Goal: Use online tool/utility: Utilize a website feature to perform a specific function

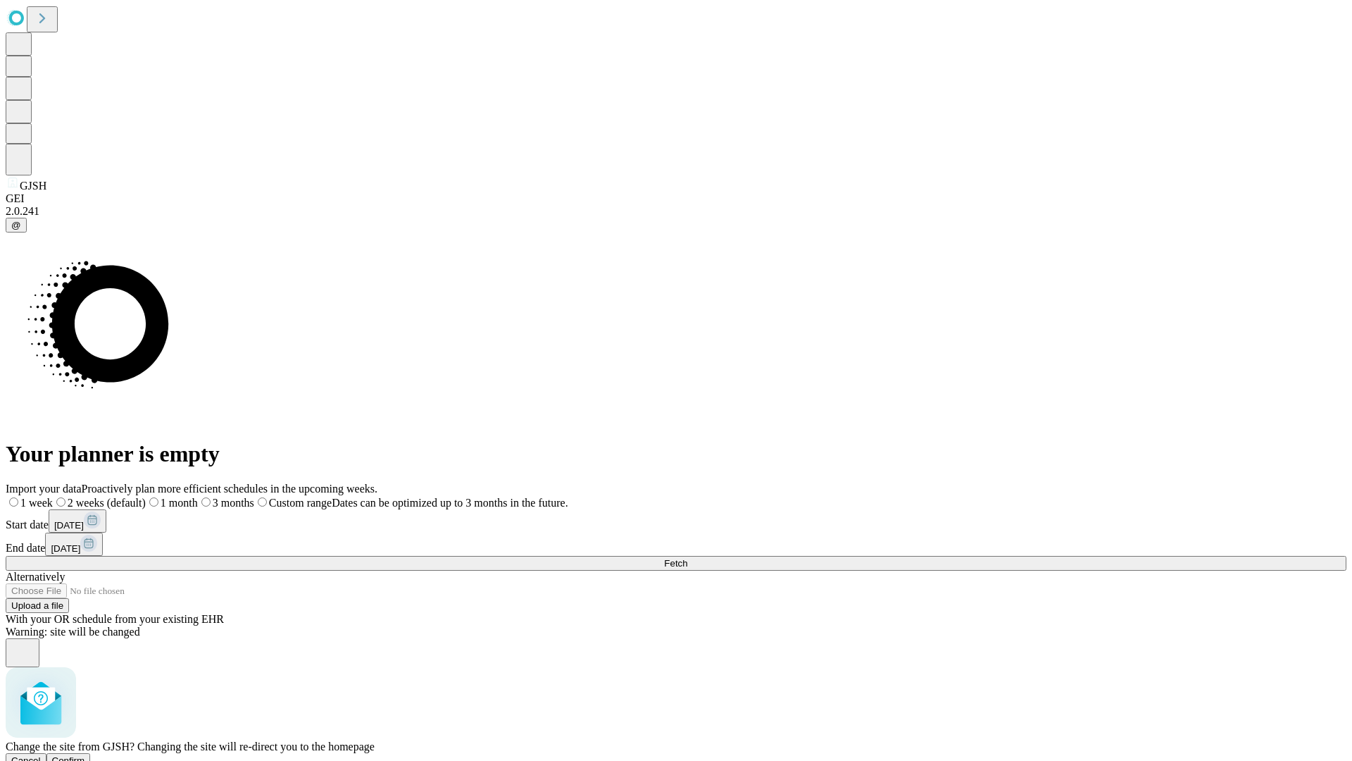
click at [85, 755] on span "Confirm" at bounding box center [68, 760] width 33 height 11
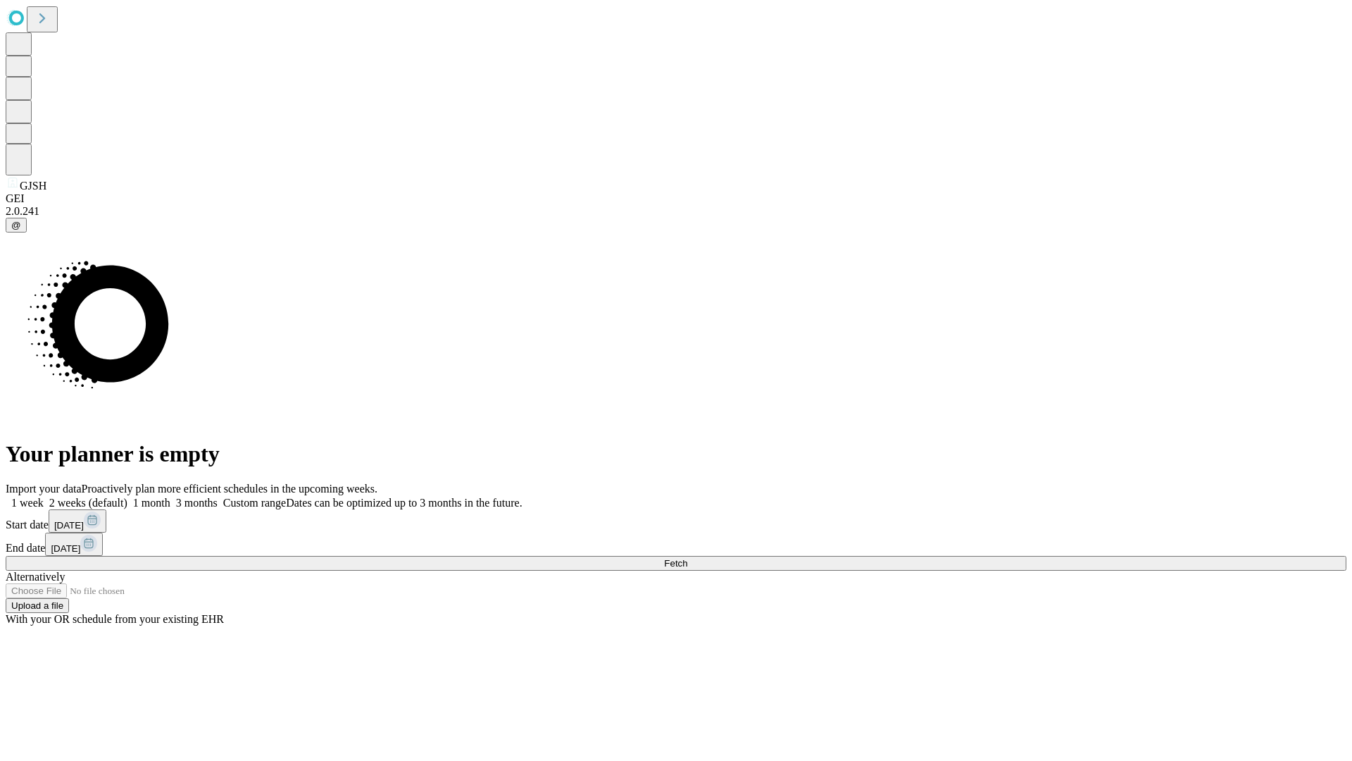
click at [127, 497] on label "2 weeks (default)" at bounding box center [86, 503] width 84 height 12
click at [687, 558] on span "Fetch" at bounding box center [675, 563] width 23 height 11
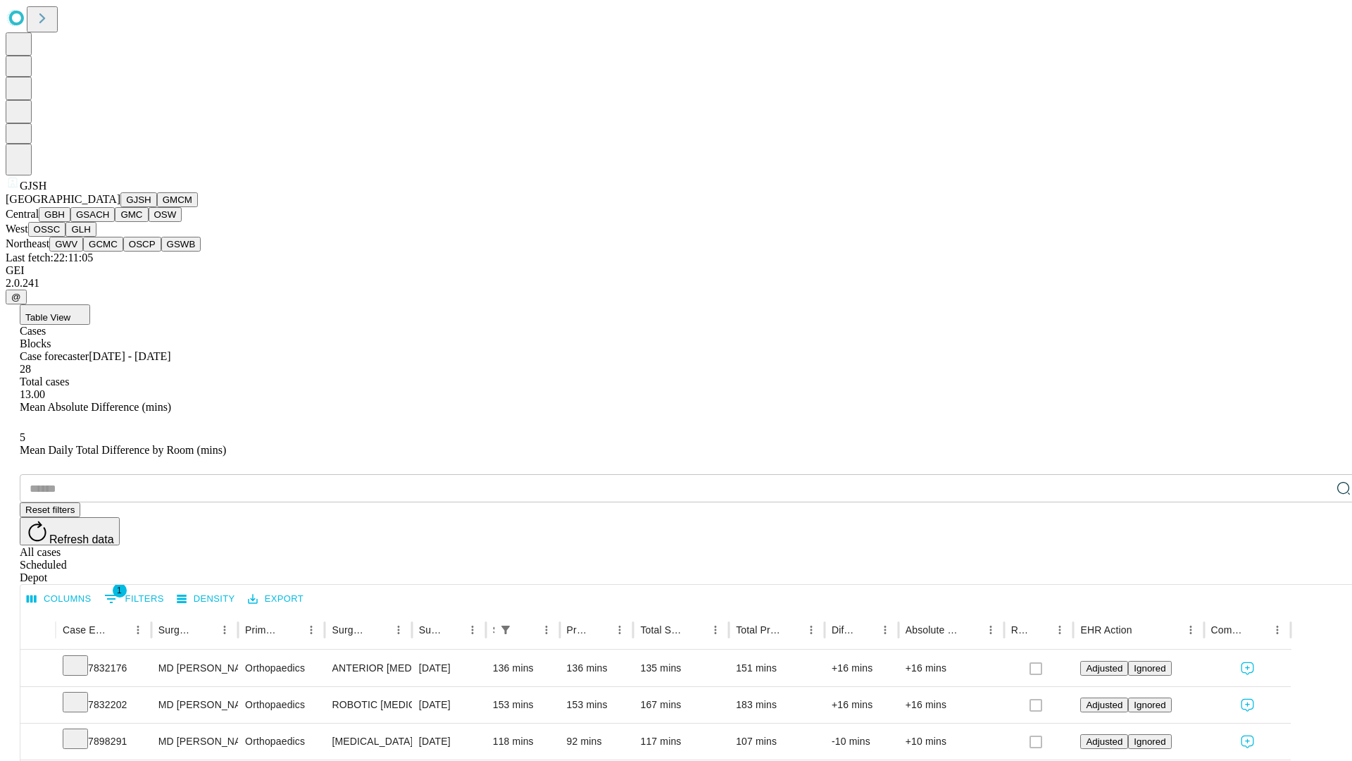
click at [157, 207] on button "GMCM" at bounding box center [177, 199] width 41 height 15
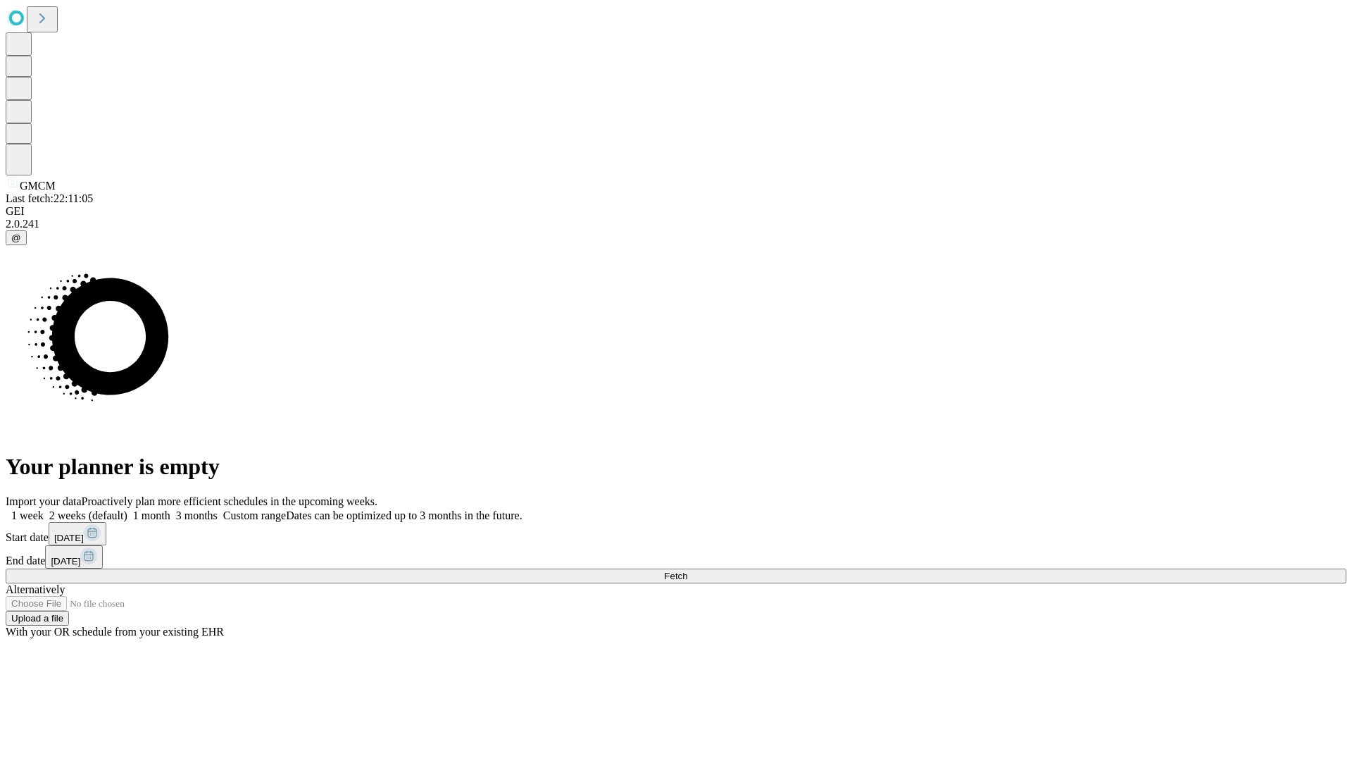
click at [127, 509] on label "2 weeks (default)" at bounding box center [86, 515] width 84 height 12
click at [687, 571] on span "Fetch" at bounding box center [675, 576] width 23 height 11
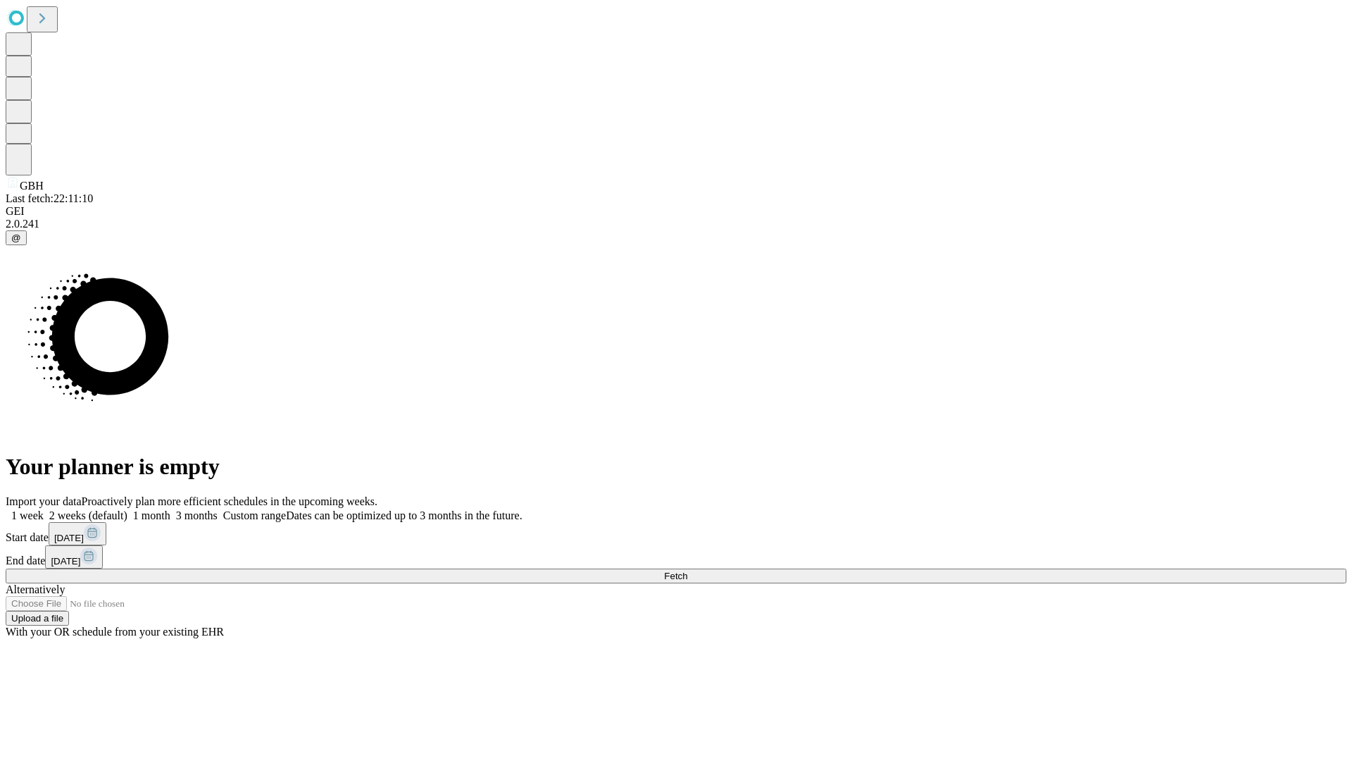
click at [127, 509] on label "2 weeks (default)" at bounding box center [86, 515] width 84 height 12
click at [687, 571] on span "Fetch" at bounding box center [675, 576] width 23 height 11
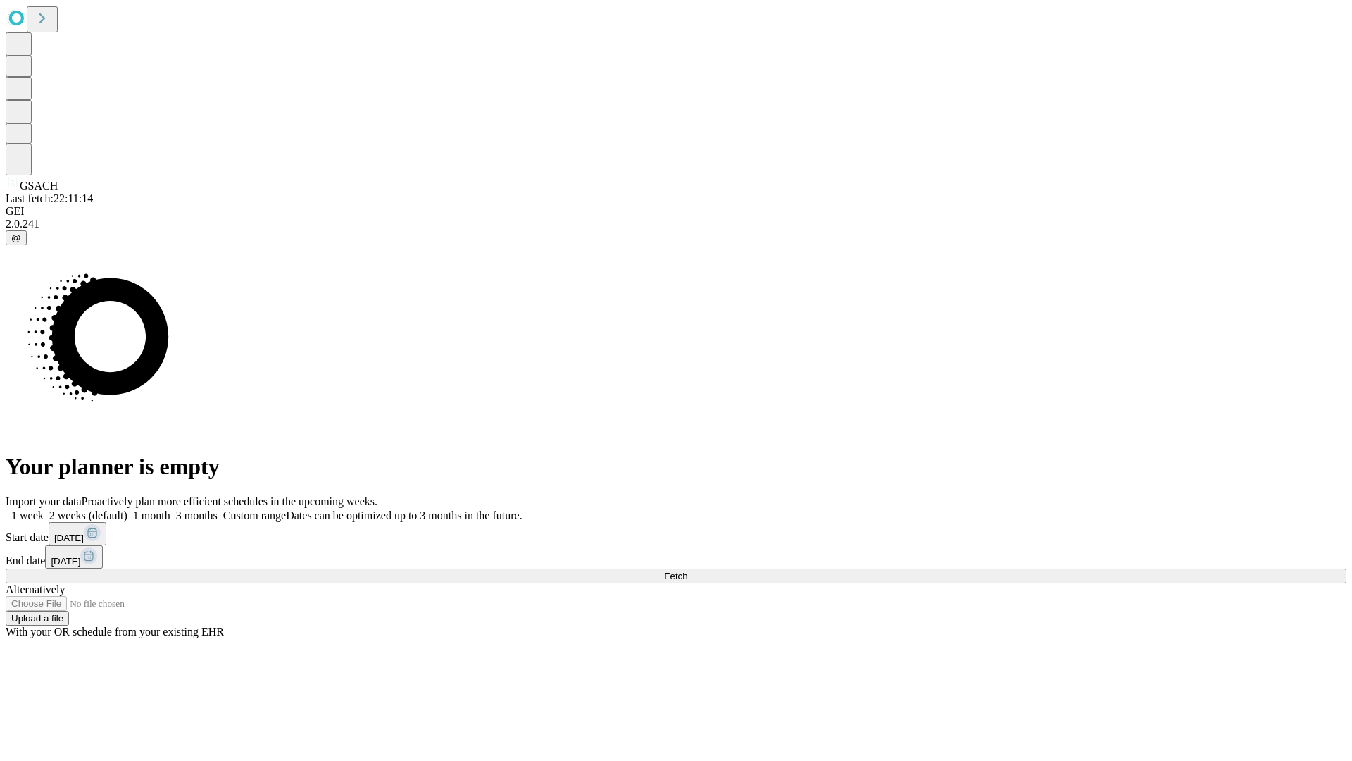
click at [127, 509] on label "2 weeks (default)" at bounding box center [86, 515] width 84 height 12
click at [687, 571] on span "Fetch" at bounding box center [675, 576] width 23 height 11
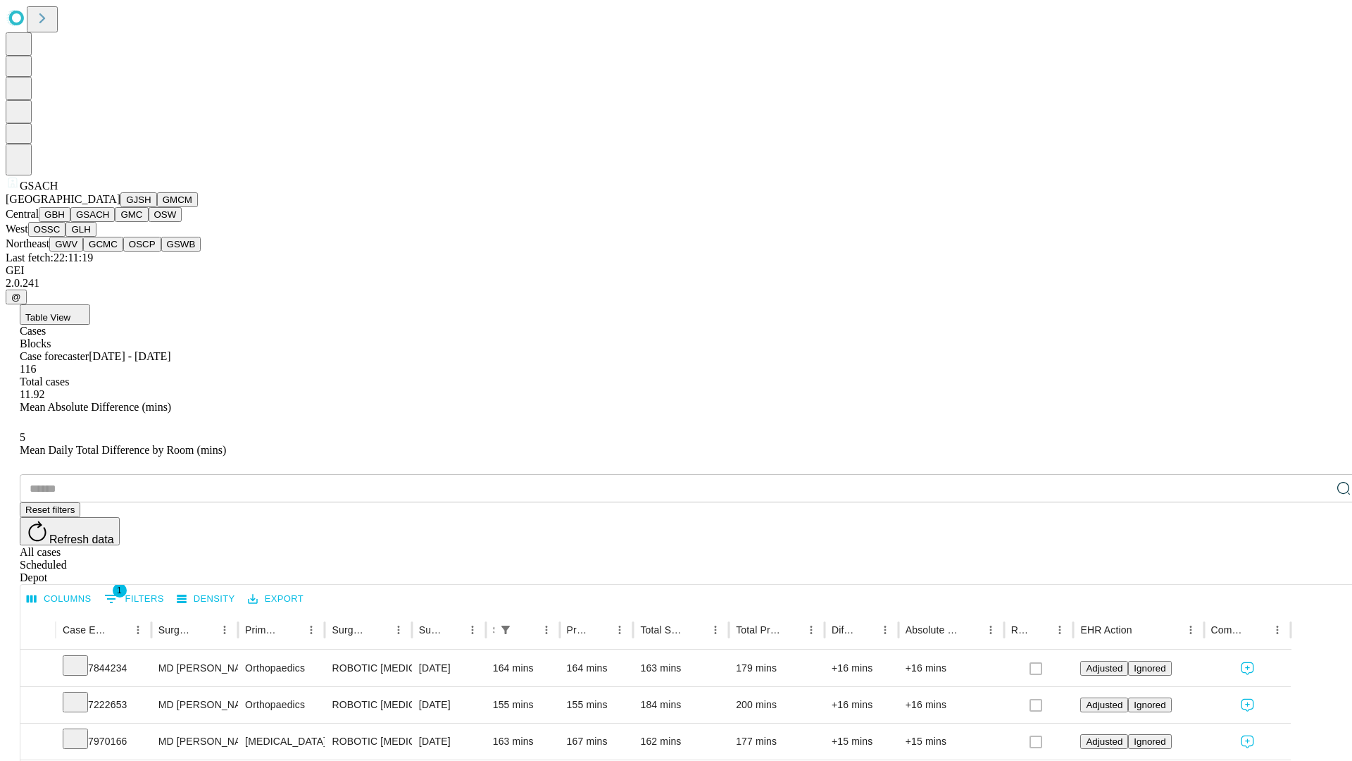
click at [115, 222] on button "GMC" at bounding box center [131, 214] width 33 height 15
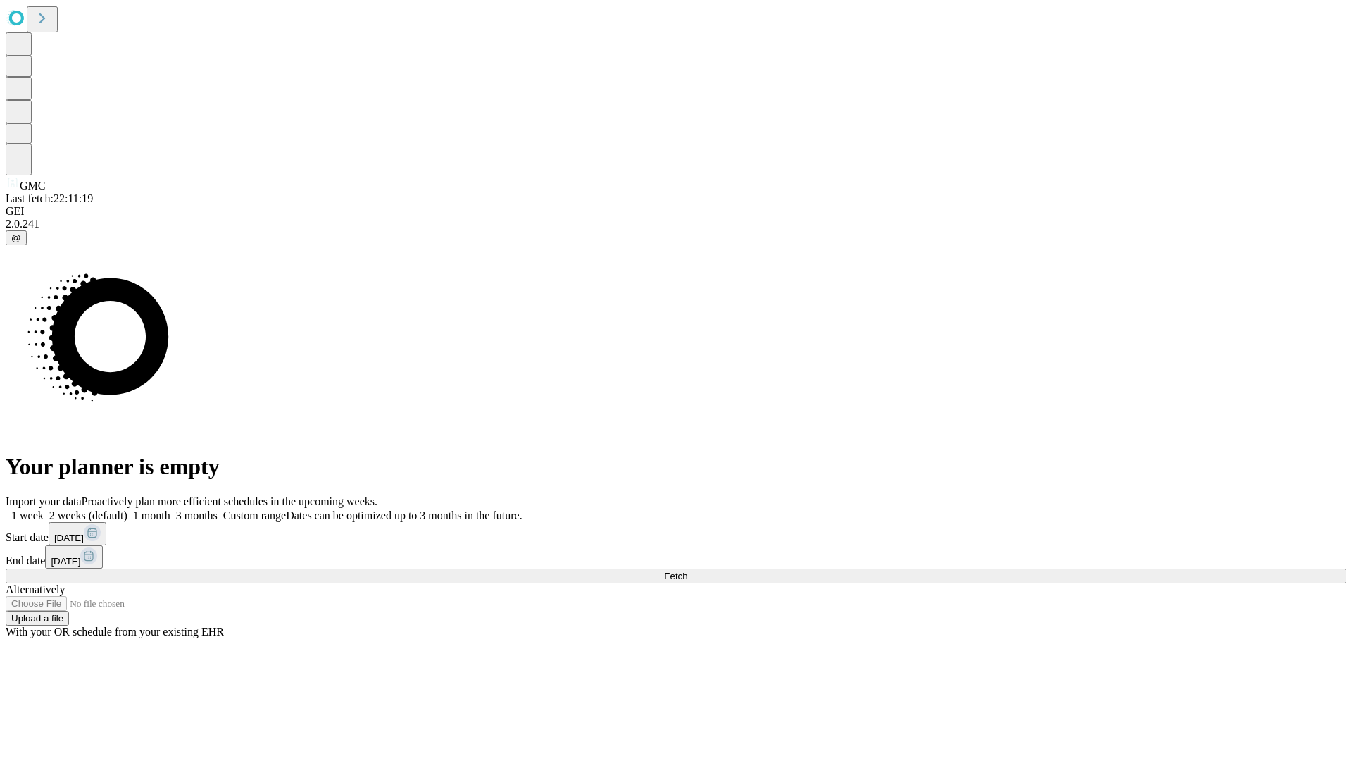
click at [127, 509] on label "2 weeks (default)" at bounding box center [86, 515] width 84 height 12
click at [687, 571] on span "Fetch" at bounding box center [675, 576] width 23 height 11
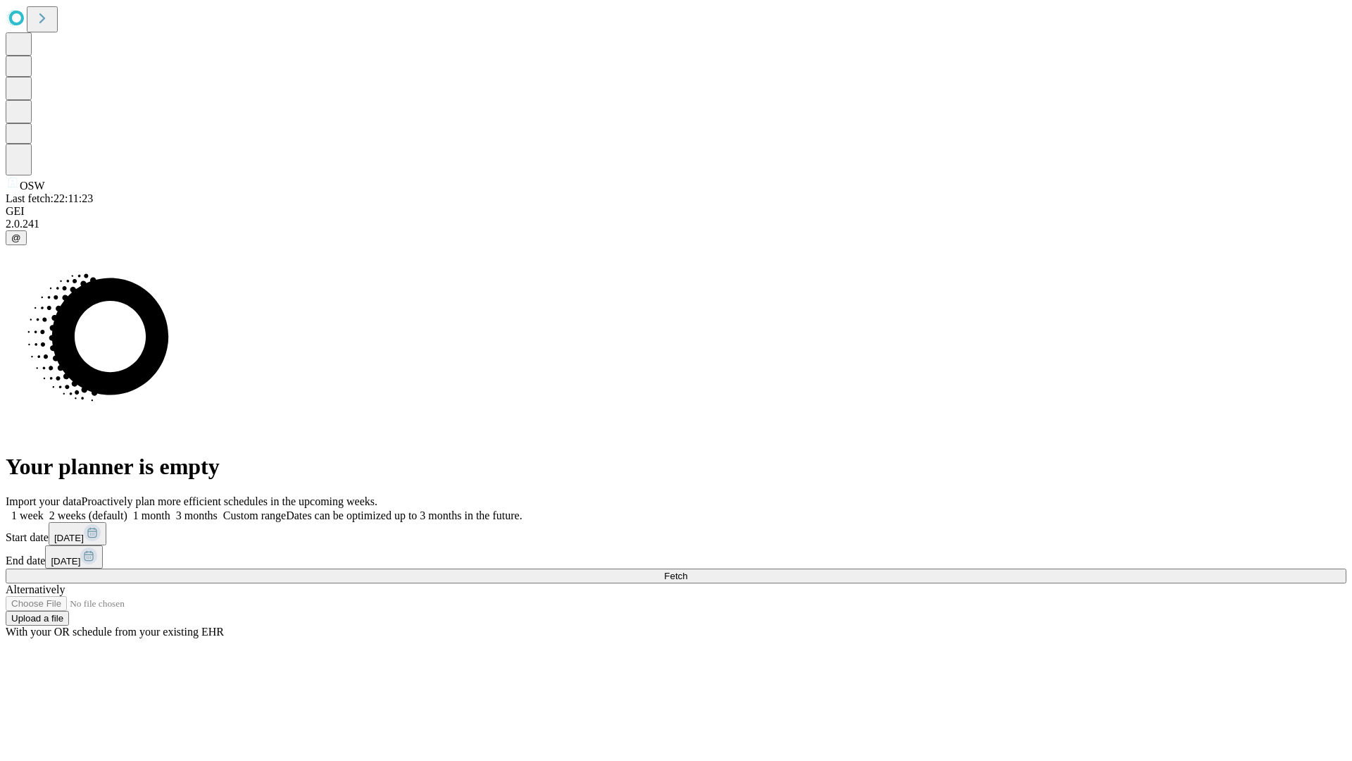
click at [127, 509] on label "2 weeks (default)" at bounding box center [86, 515] width 84 height 12
click at [687, 571] on span "Fetch" at bounding box center [675, 576] width 23 height 11
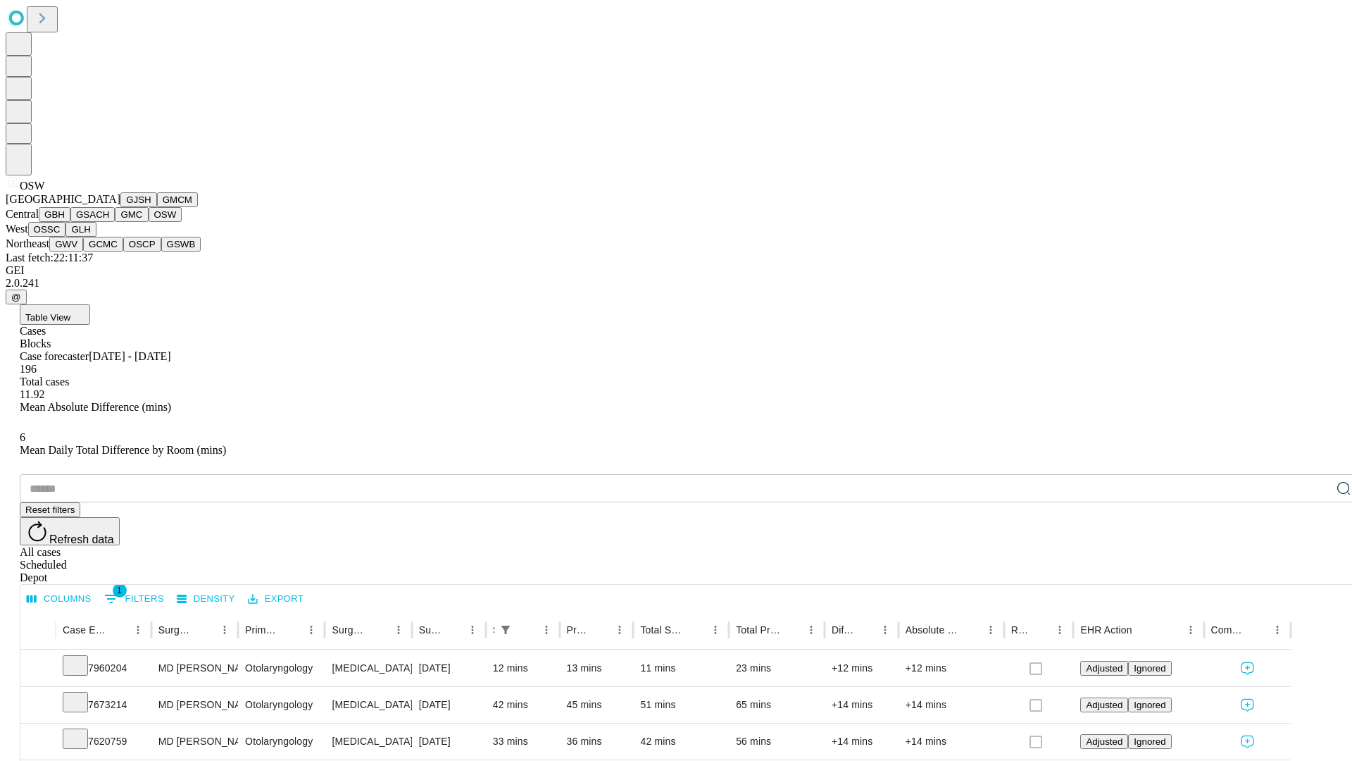
click at [66, 237] on button "OSSC" at bounding box center [47, 229] width 38 height 15
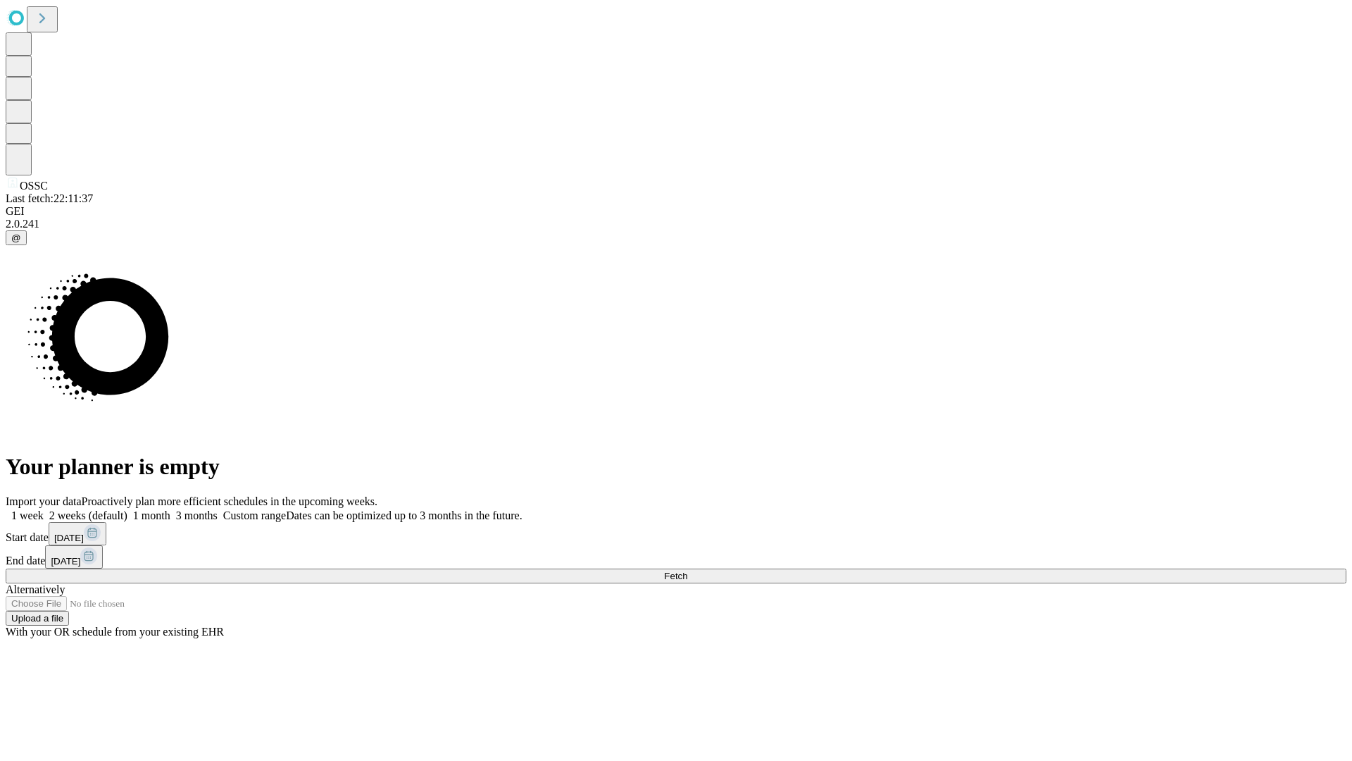
click at [127, 509] on label "2 weeks (default)" at bounding box center [86, 515] width 84 height 12
click at [687, 571] on span "Fetch" at bounding box center [675, 576] width 23 height 11
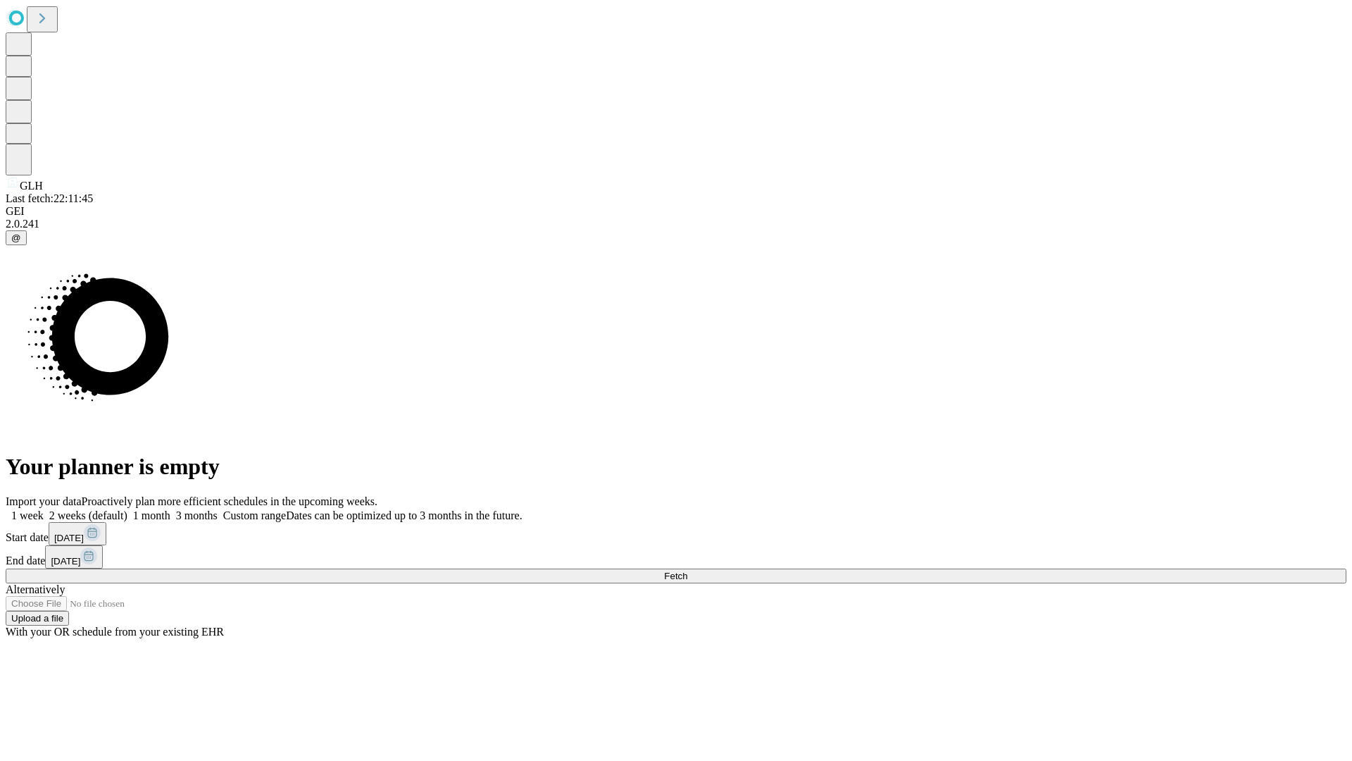
click at [127, 509] on label "2 weeks (default)" at bounding box center [86, 515] width 84 height 12
click at [687, 571] on span "Fetch" at bounding box center [675, 576] width 23 height 11
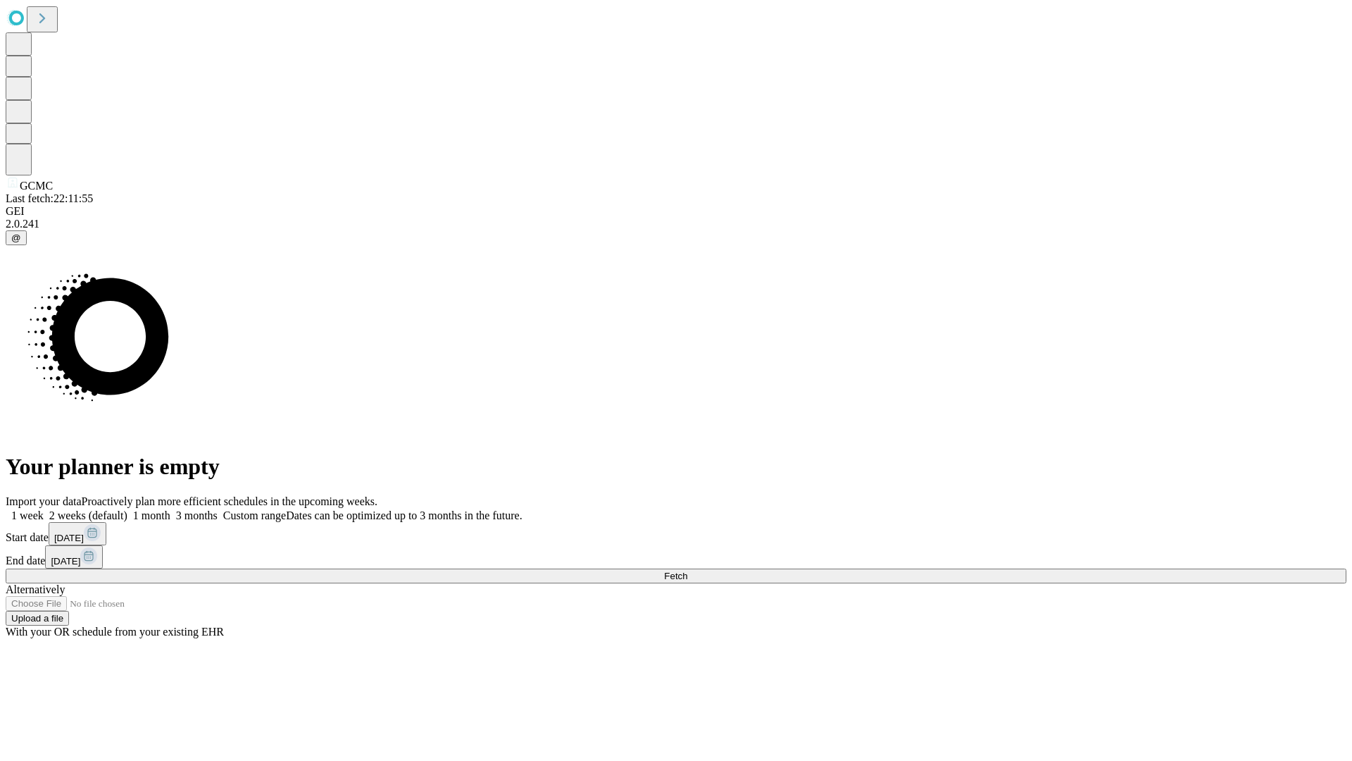
click at [127, 509] on label "2 weeks (default)" at bounding box center [86, 515] width 84 height 12
click at [687, 571] on span "Fetch" at bounding box center [675, 576] width 23 height 11
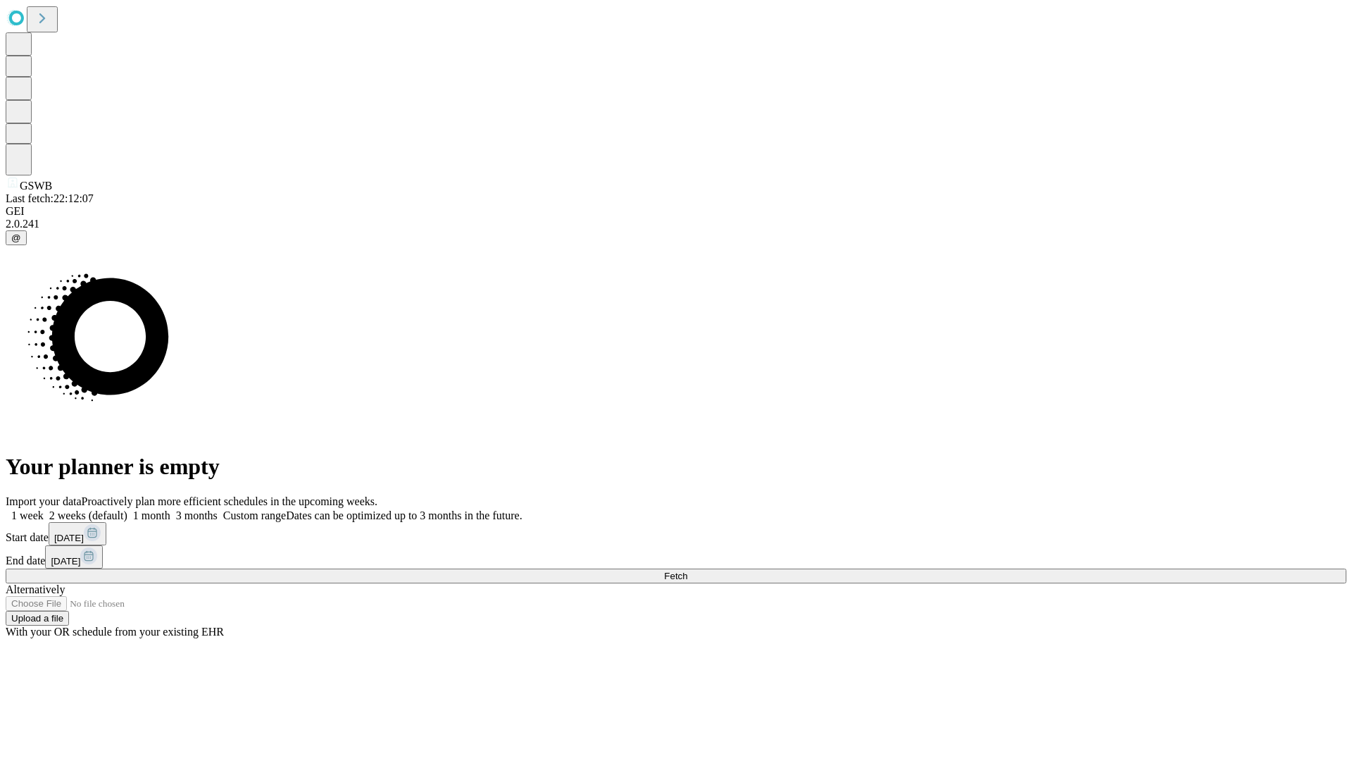
click at [127, 509] on label "2 weeks (default)" at bounding box center [86, 515] width 84 height 12
click at [687, 571] on span "Fetch" at bounding box center [675, 576] width 23 height 11
